Goal: Task Accomplishment & Management: Manage account settings

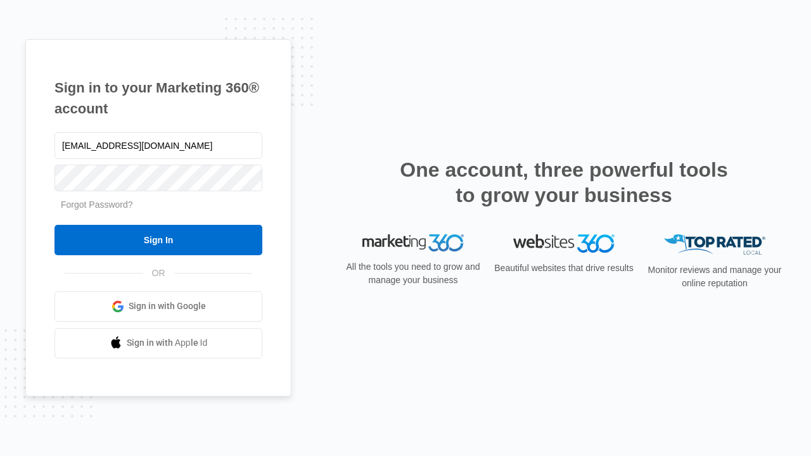
type input "[EMAIL_ADDRESS][DOMAIN_NAME]"
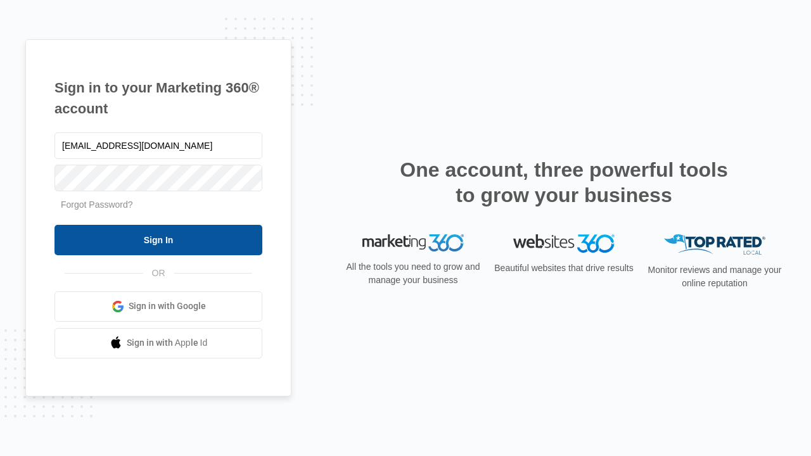
click at [158, 240] on input "Sign In" at bounding box center [159, 240] width 208 height 30
